Goal: Transaction & Acquisition: Purchase product/service

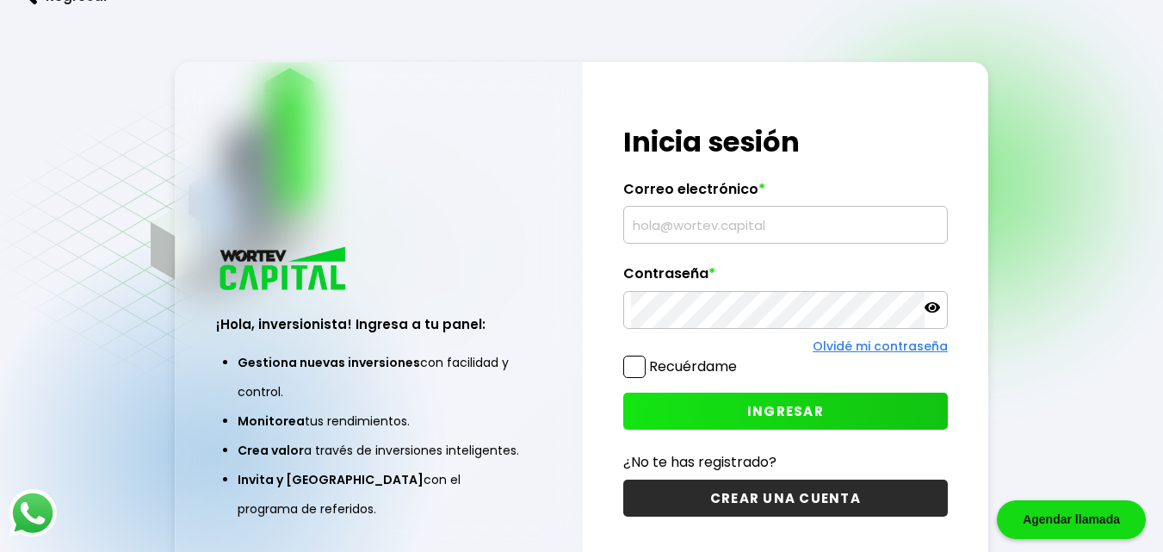
click at [647, 231] on input "text" at bounding box center [785, 225] width 309 height 36
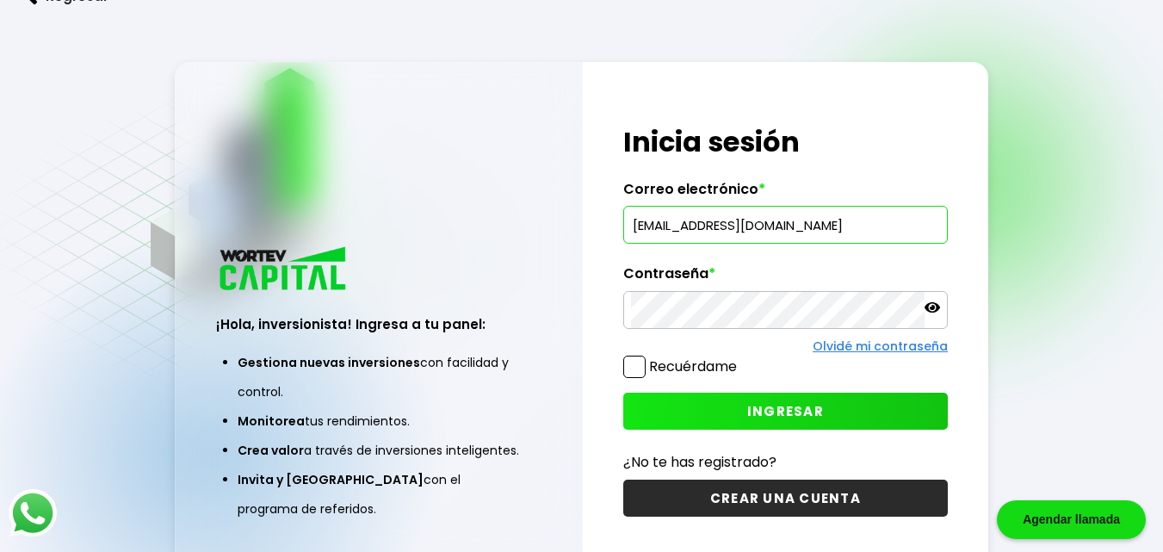
type input "[EMAIL_ADDRESS][DOMAIN_NAME]"
click at [767, 411] on span "INGRESAR" at bounding box center [785, 411] width 77 height 18
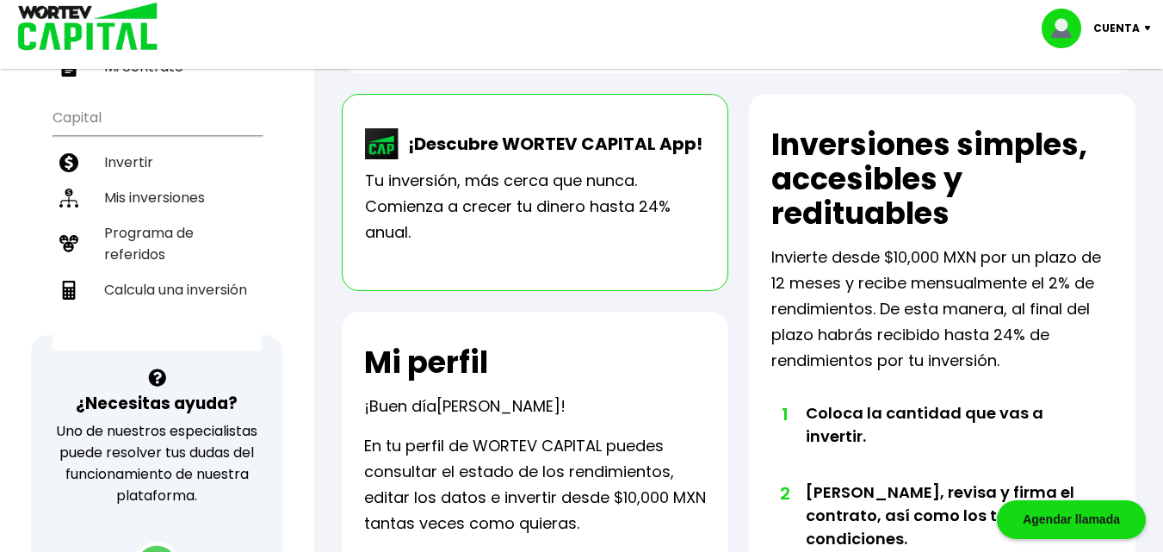
scroll to position [603, 0]
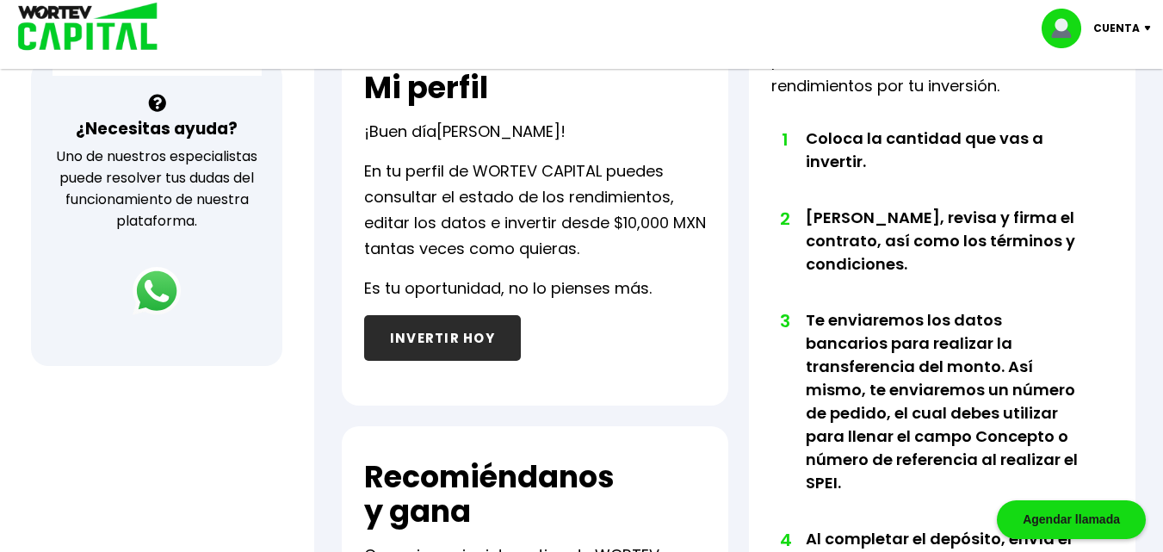
click at [476, 336] on button "INVERTIR HOY" at bounding box center [442, 338] width 157 height 46
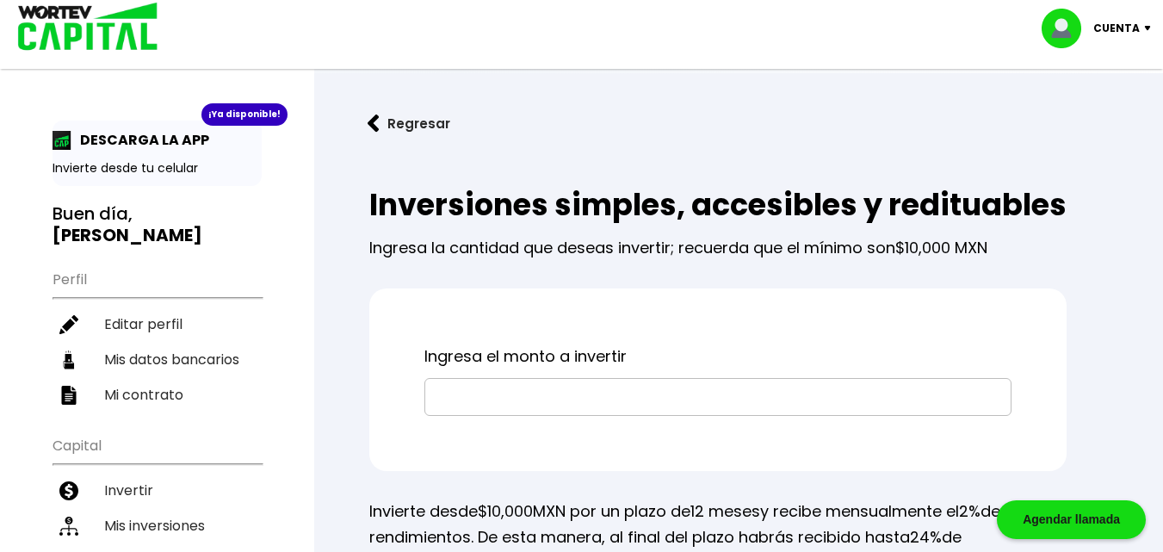
click at [473, 415] on input "text" at bounding box center [718, 397] width 572 height 36
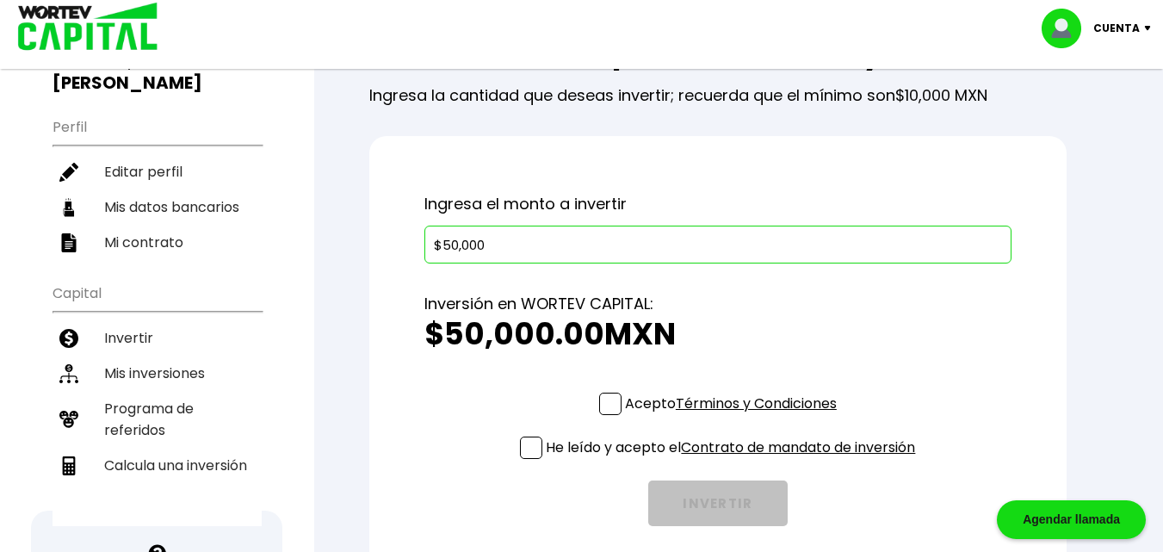
scroll to position [258, 0]
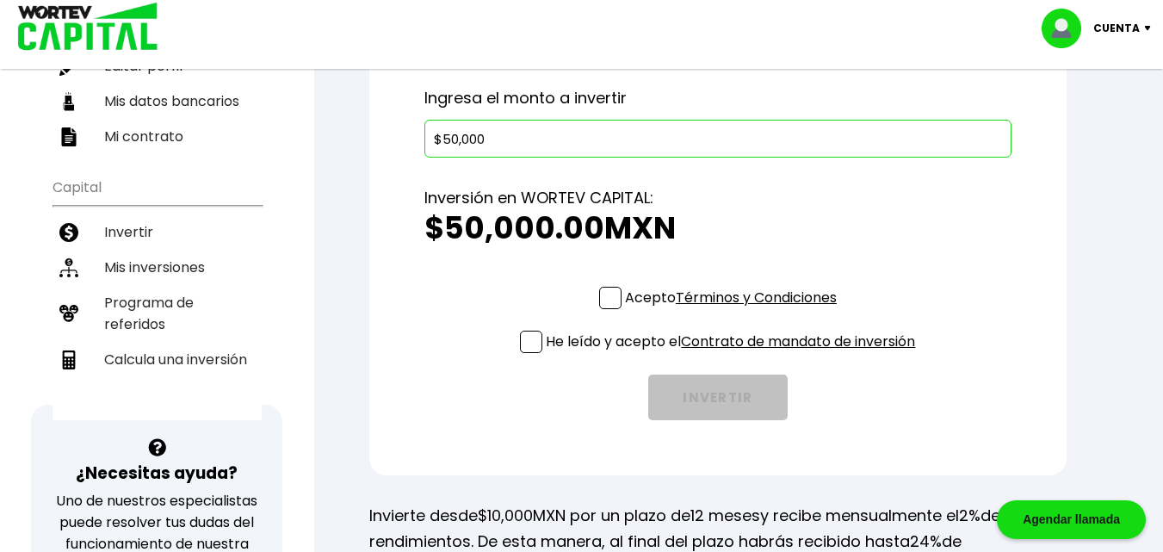
type input "$50,000"
click at [610, 309] on span at bounding box center [610, 298] width 22 height 22
click at [734, 311] on input "Acepto Términos y Condiciones" at bounding box center [734, 311] width 0 height 0
click at [524, 353] on span at bounding box center [531, 342] width 22 height 22
click at [734, 355] on input "He leído y acepto el Contrato de mandato de inversión" at bounding box center [734, 355] width 0 height 0
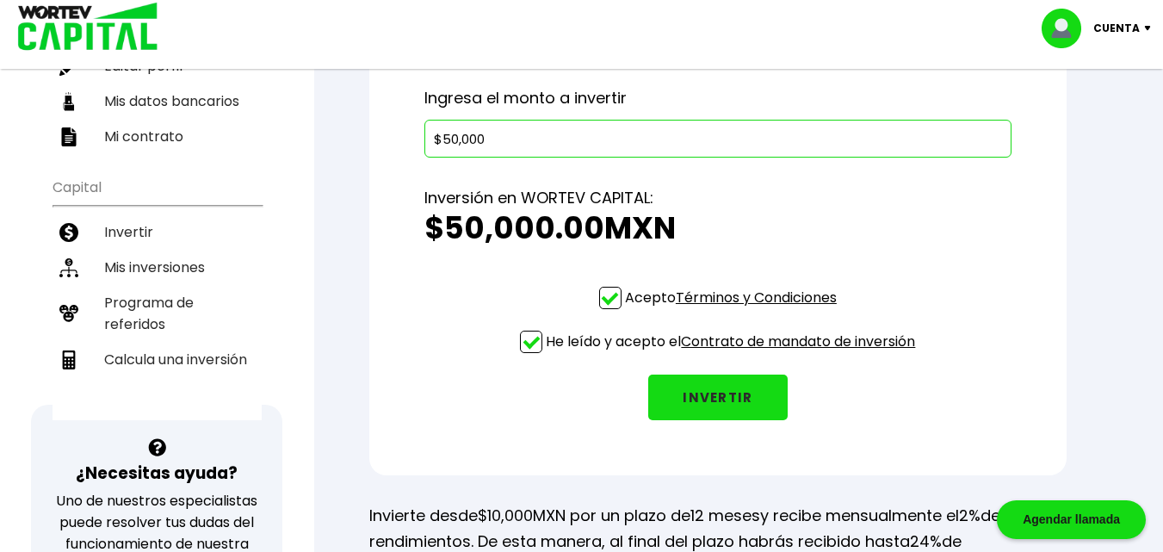
click at [696, 420] on button "INVERTIR" at bounding box center [717, 398] width 139 height 46
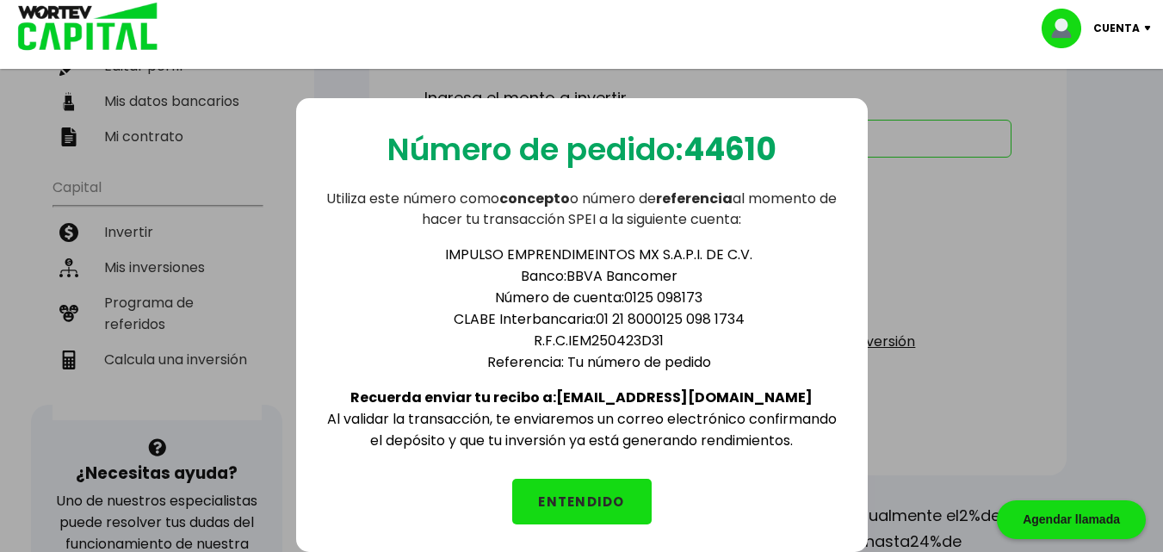
click at [579, 503] on button "ENTENDIDO" at bounding box center [581, 502] width 139 height 46
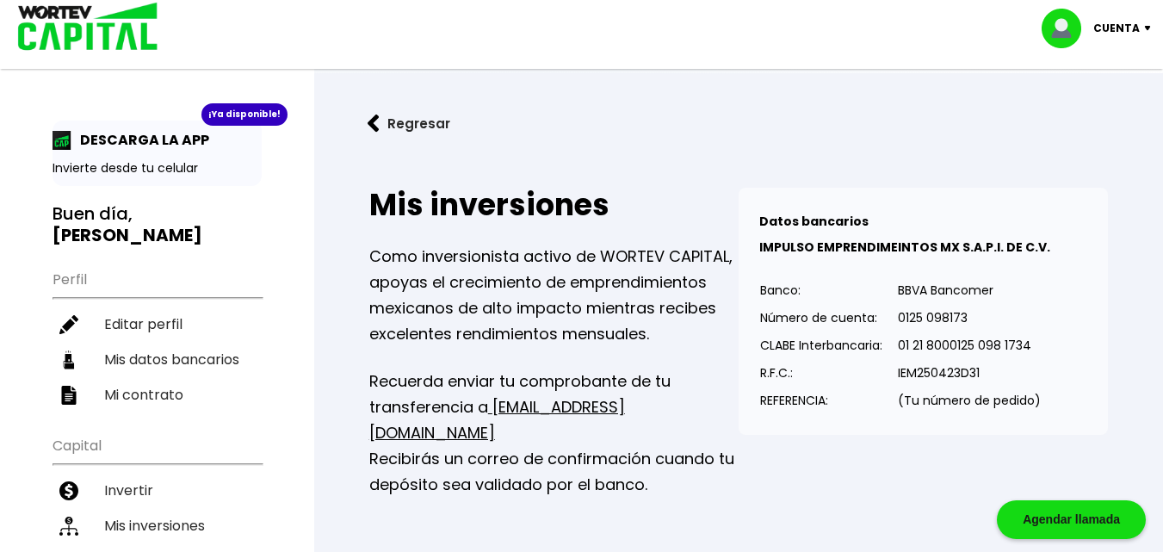
click at [378, 120] on img at bounding box center [374, 124] width 12 height 18
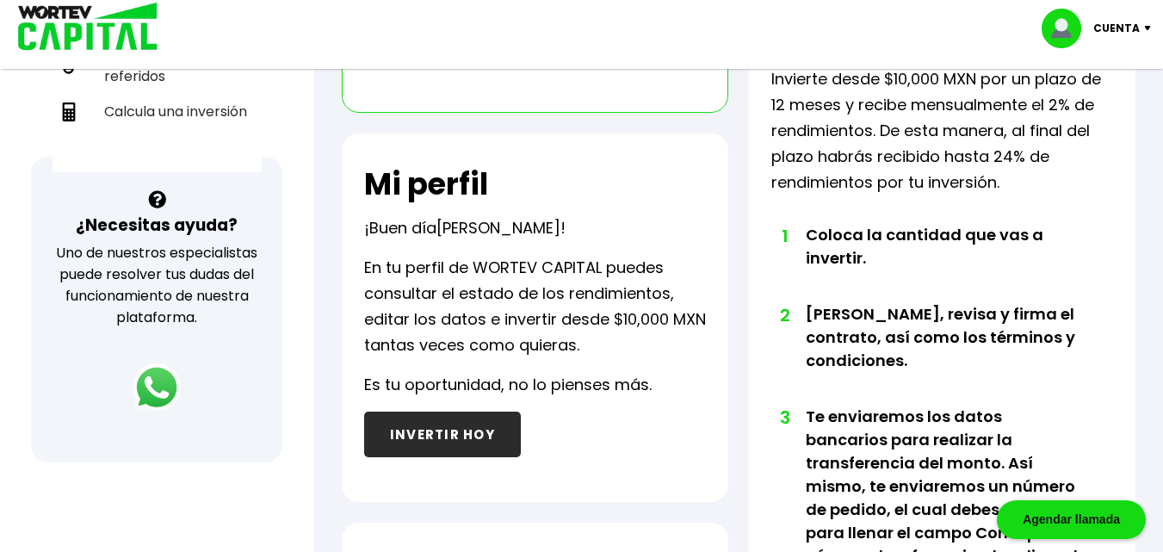
scroll to position [517, 0]
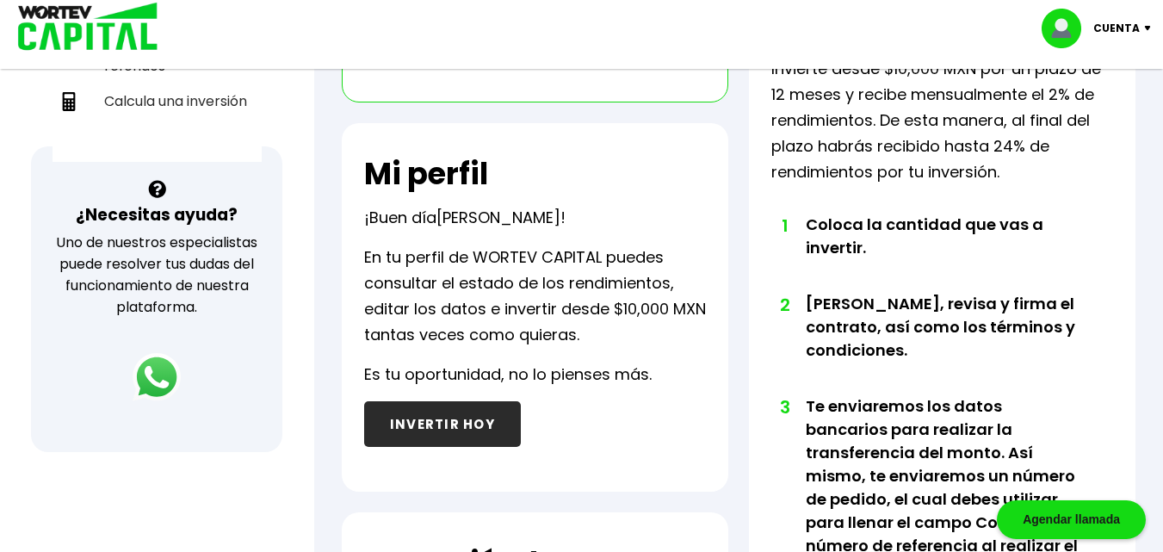
click at [471, 412] on button "INVERTIR HOY" at bounding box center [442, 424] width 157 height 46
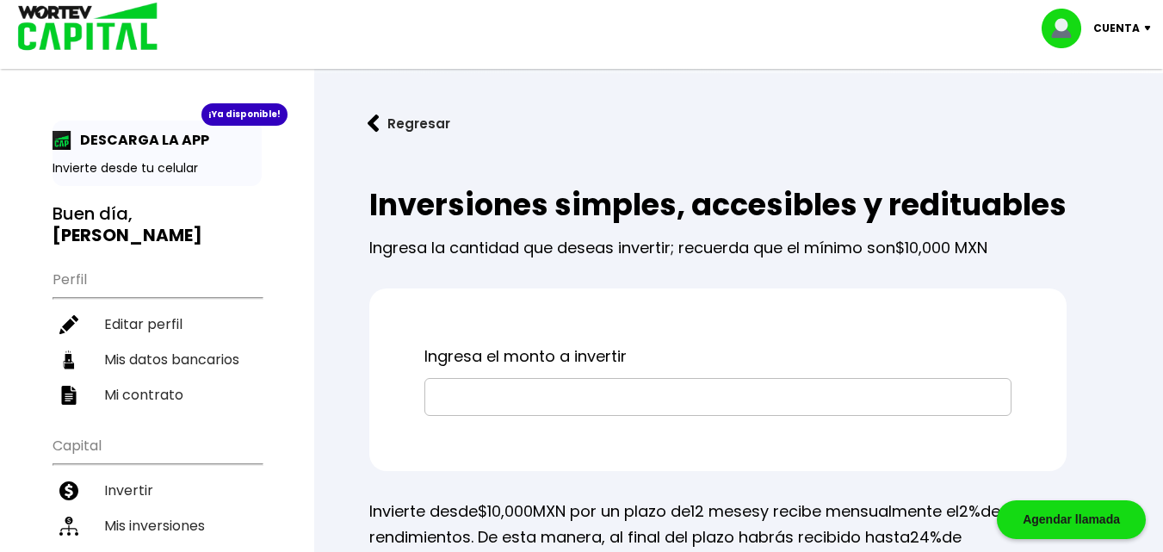
click at [375, 118] on img at bounding box center [374, 124] width 12 height 18
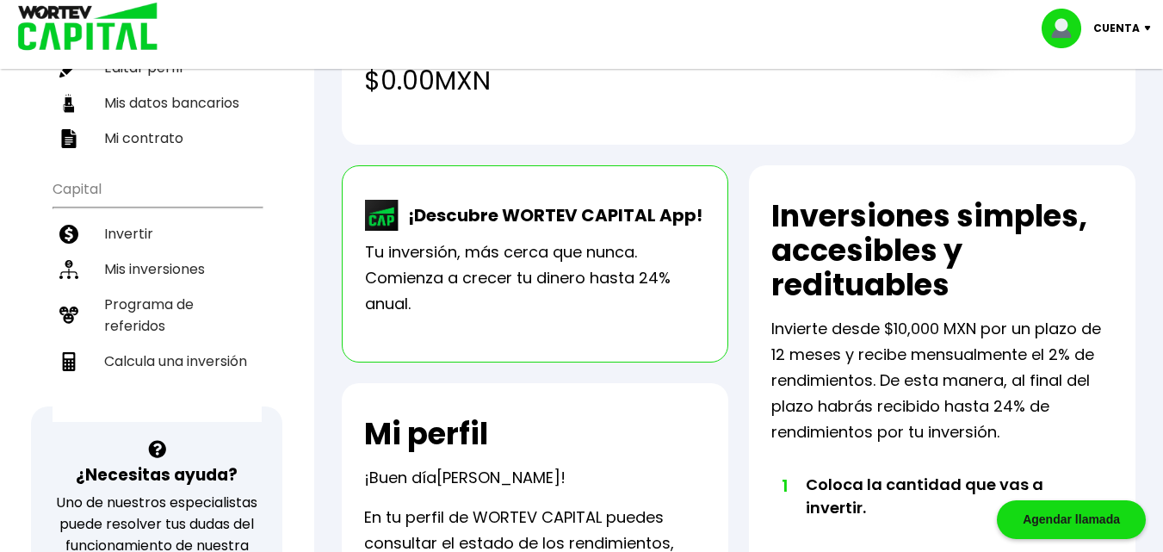
scroll to position [258, 0]
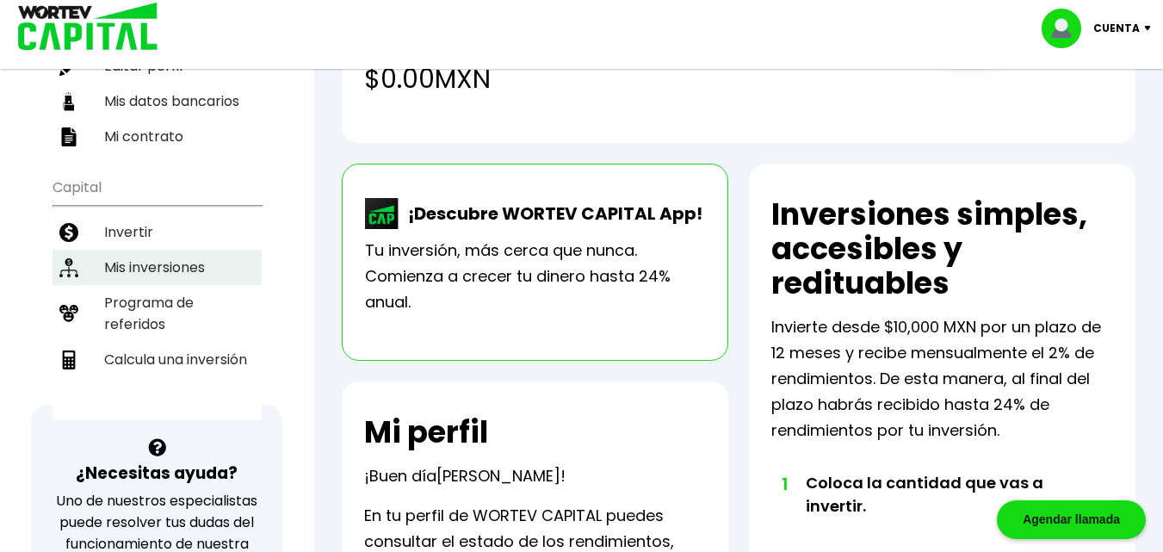
click at [144, 263] on li "Mis inversiones" at bounding box center [157, 267] width 209 height 35
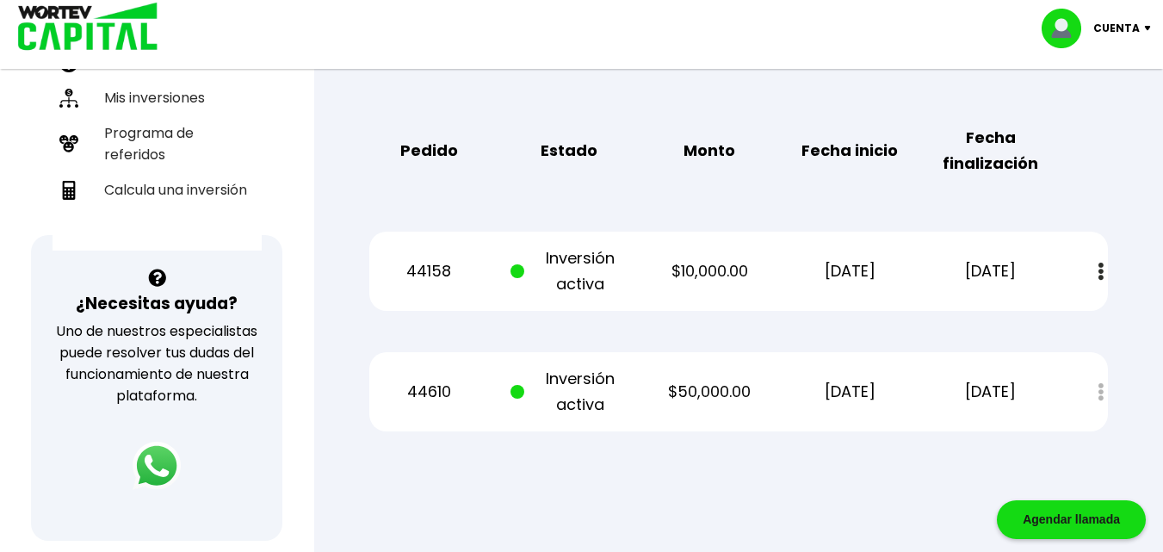
scroll to position [430, 0]
